Goal: Task Accomplishment & Management: Manage account settings

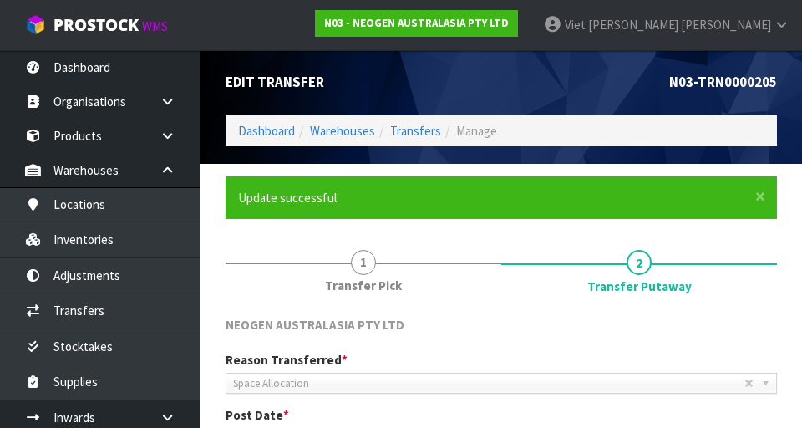
scroll to position [0, 78]
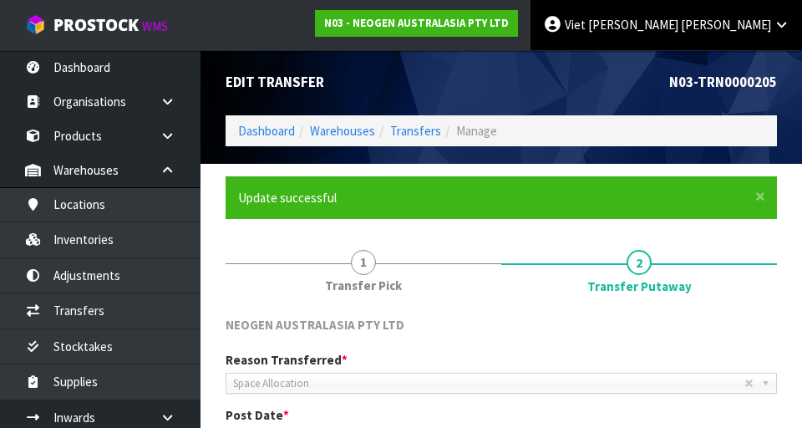
click at [761, 22] on span "[PERSON_NAME]" at bounding box center [726, 25] width 90 height 16
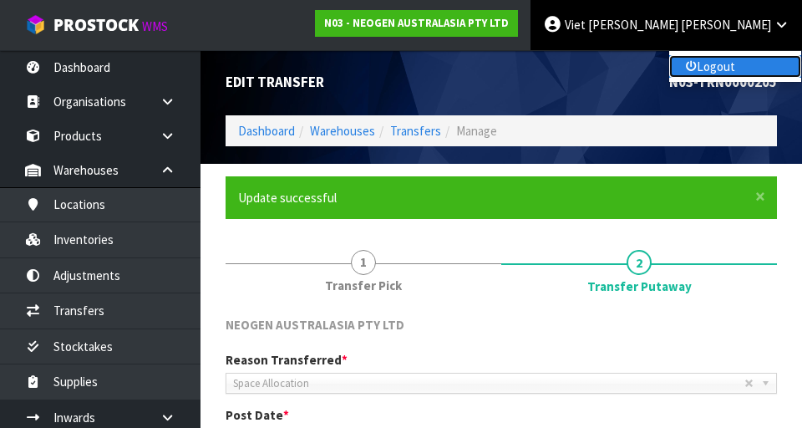
click at [740, 70] on link "Logout" at bounding box center [735, 66] width 132 height 23
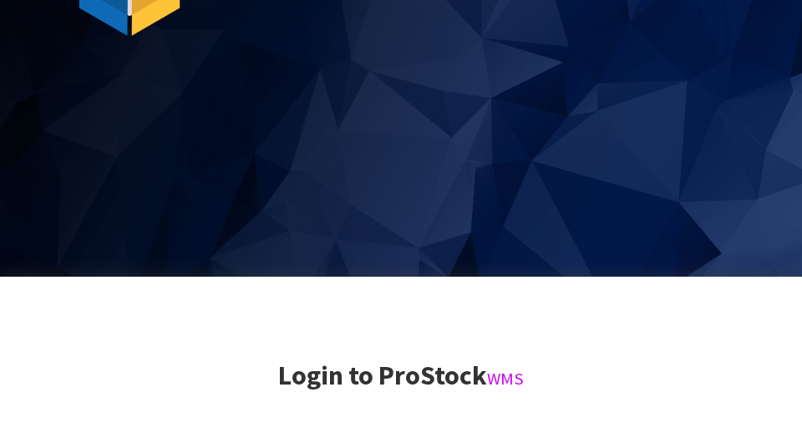
scroll to position [428, 0]
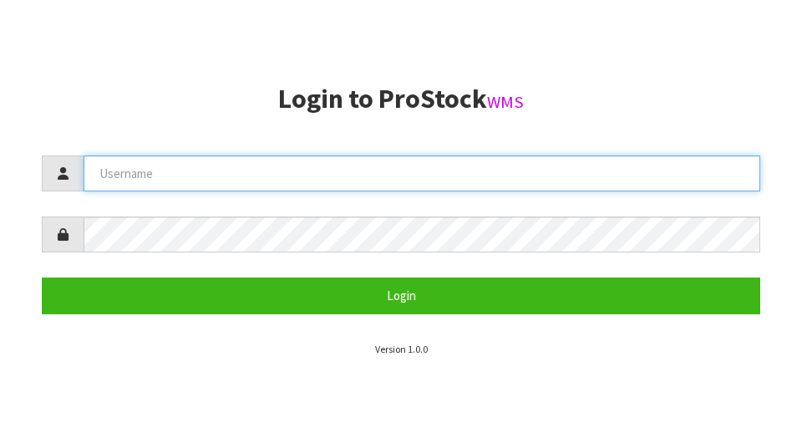
click at [140, 179] on input "text" at bounding box center [422, 173] width 677 height 36
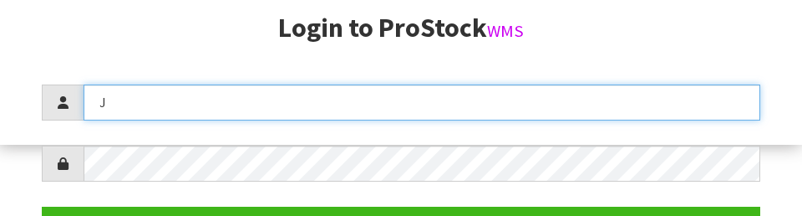
scroll to position [216, 0]
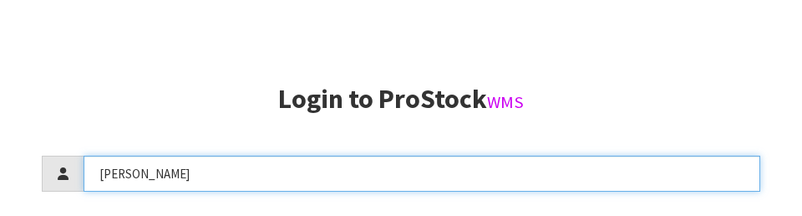
type input "[PERSON_NAME]"
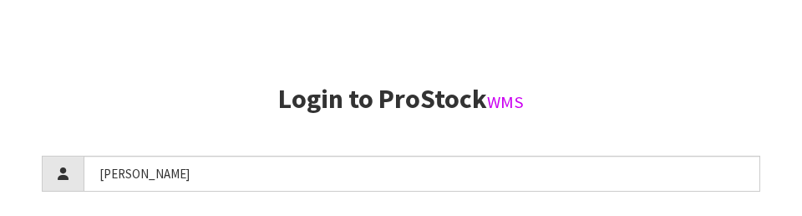
click at [714, 94] on h2 "Login to ProStock WMS" at bounding box center [401, 98] width 719 height 29
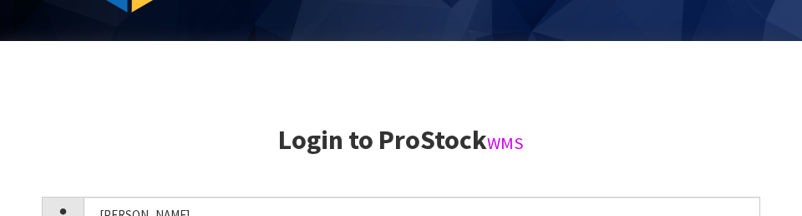
scroll to position [357, 0]
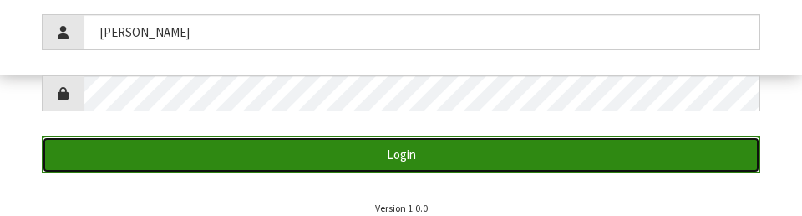
click at [658, 150] on button "Login" at bounding box center [401, 154] width 719 height 36
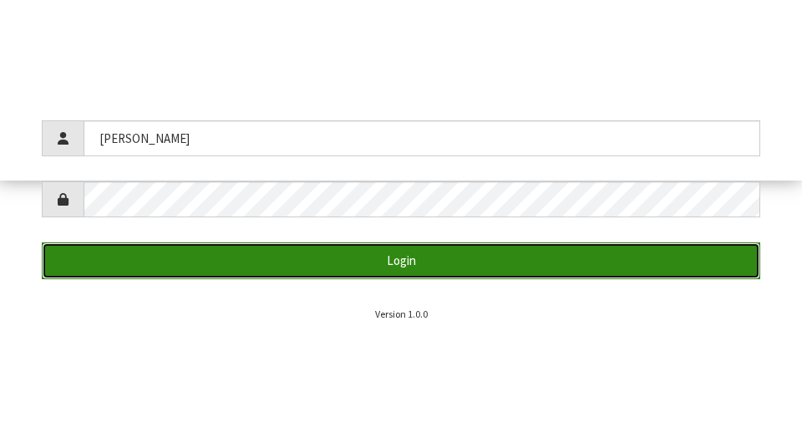
scroll to position [428, 0]
